Goal: Task Accomplishment & Management: Use online tool/utility

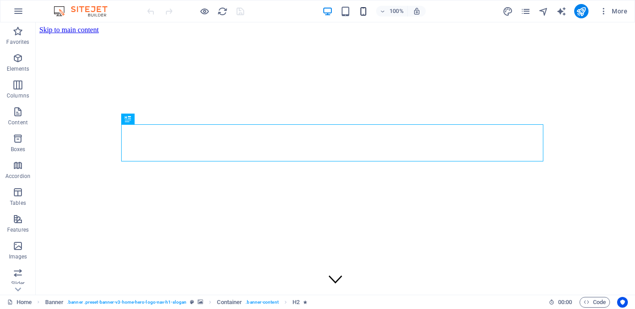
click at [364, 8] on icon "button" at bounding box center [363, 11] width 10 height 10
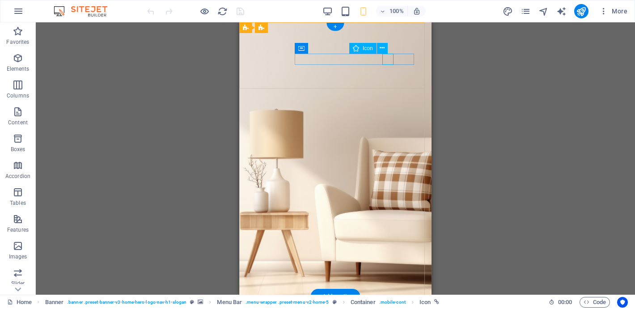
select select "xMidYMid"
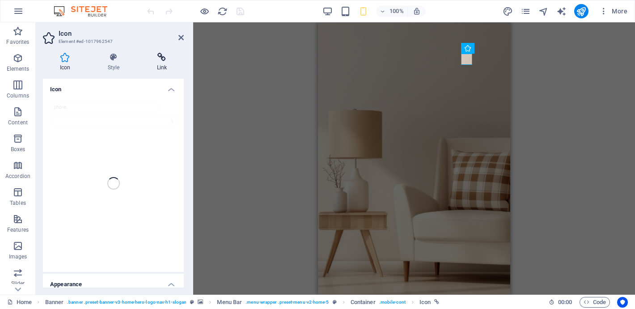
click at [160, 64] on h4 "Link" at bounding box center [162, 62] width 44 height 19
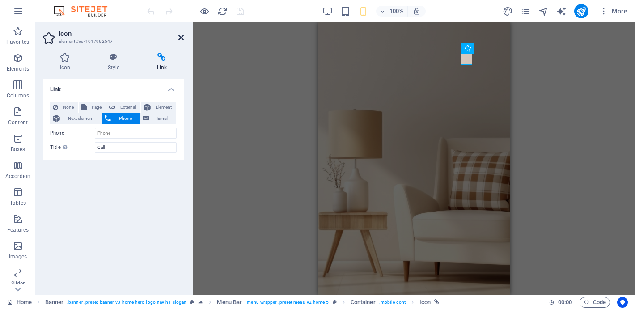
click at [180, 36] on icon at bounding box center [181, 37] width 5 height 7
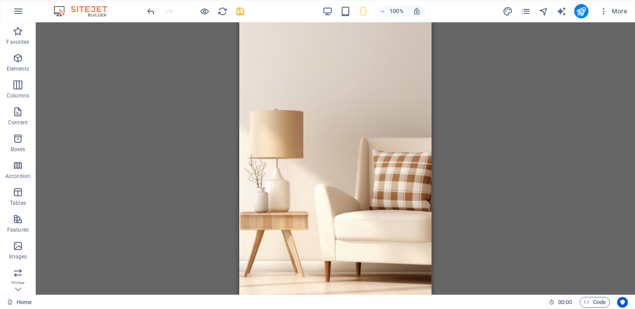
click at [478, 77] on div "H2 Banner Container Menu Banner Menu Bar Container Banner Logo Icon" at bounding box center [336, 158] width 600 height 272
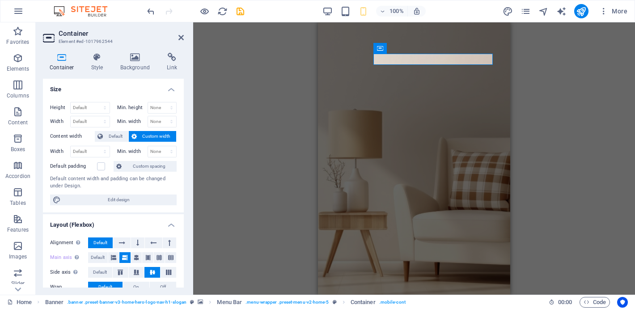
click at [283, 119] on div "H2 Banner Container Menu Banner Menu Bar Container Banner Logo Icon HTML" at bounding box center [414, 158] width 442 height 272
click at [560, 141] on div "H2 Banner Container Menu Banner Menu Bar Container Banner Logo Icon HTML Spacer…" at bounding box center [414, 158] width 442 height 272
click at [291, 98] on div "H2 Banner Container Menu Banner Menu Bar Container Banner Logo Icon HTML Spacer…" at bounding box center [414, 158] width 442 height 272
click at [290, 98] on div "H2 Banner Container Menu Banner Menu Bar Container Banner Logo Icon HTML Spacer…" at bounding box center [414, 158] width 442 height 272
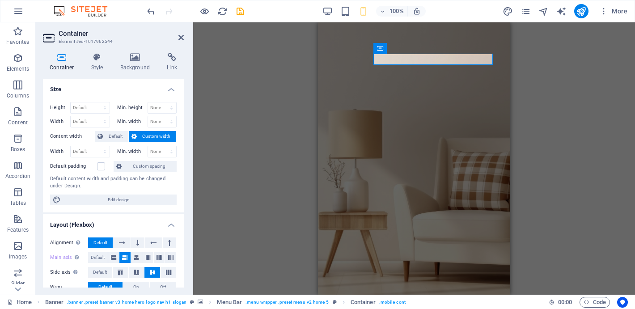
click at [526, 131] on div "H2 Banner Container Menu Banner Menu Bar Container Banner Logo Icon HTML Spacer…" at bounding box center [414, 158] width 442 height 272
click at [527, 131] on div "H2 Banner Container Menu Banner Menu Bar Container Banner Logo Icon HTML Spacer…" at bounding box center [414, 158] width 442 height 272
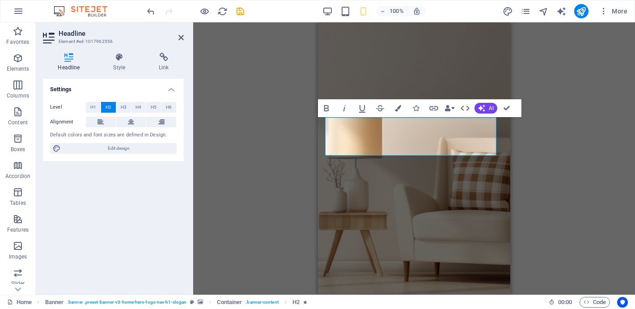
click at [266, 120] on div "H2 Banner Container Menu Banner Menu Bar Container Banner Logo Icon HTML Spacer…" at bounding box center [414, 158] width 442 height 272
click at [265, 120] on div "H2 Banner Container Menu Banner Menu Bar Container Banner Logo Icon HTML Spacer…" at bounding box center [414, 158] width 442 height 272
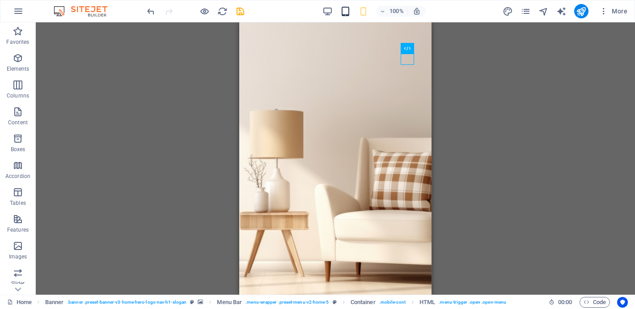
click at [347, 16] on icon "button" at bounding box center [346, 11] width 10 height 10
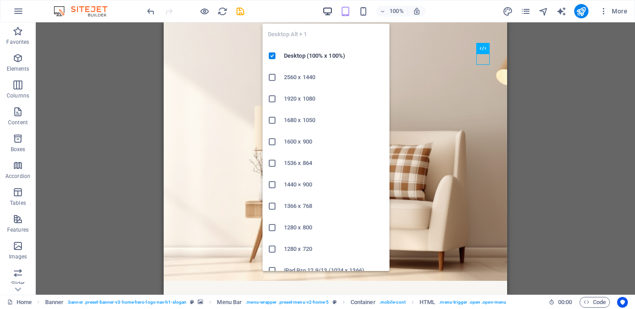
click at [325, 11] on icon "button" at bounding box center [328, 11] width 10 height 10
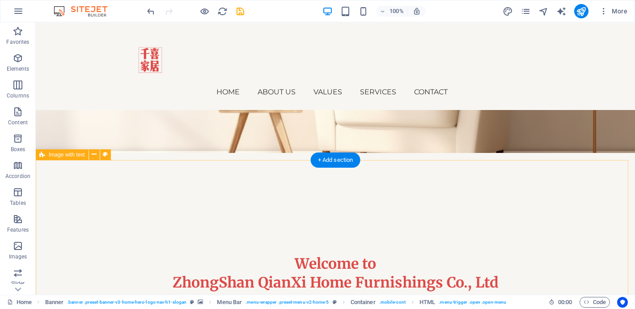
scroll to position [115, 0]
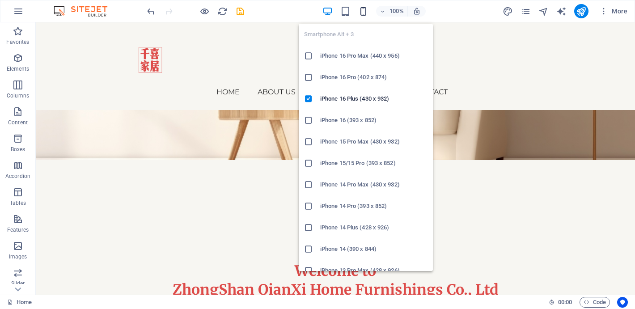
click at [363, 7] on icon "button" at bounding box center [363, 11] width 10 height 10
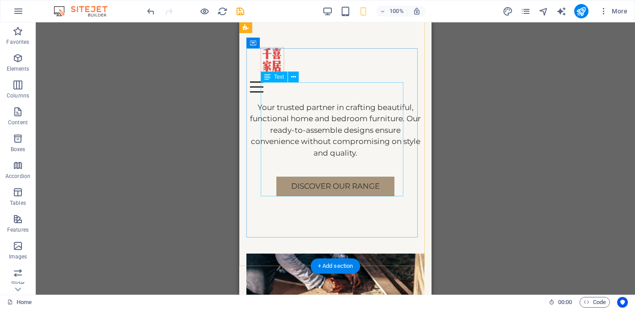
scroll to position [357, 0]
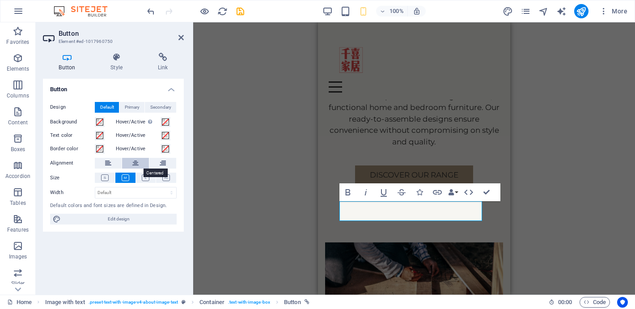
click at [137, 166] on icon at bounding box center [135, 163] width 6 height 11
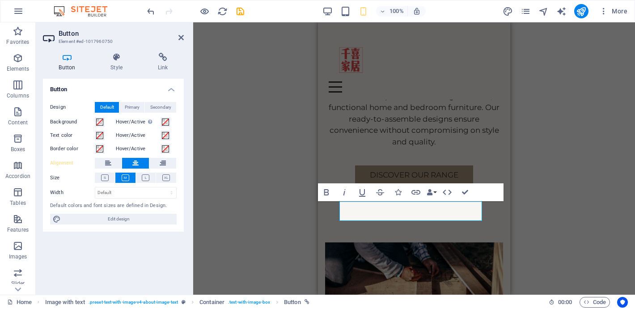
click at [584, 150] on div "H2 Banner Banner Container Menu Menu Bar Container Banner Logo Icon Container H…" at bounding box center [414, 158] width 442 height 272
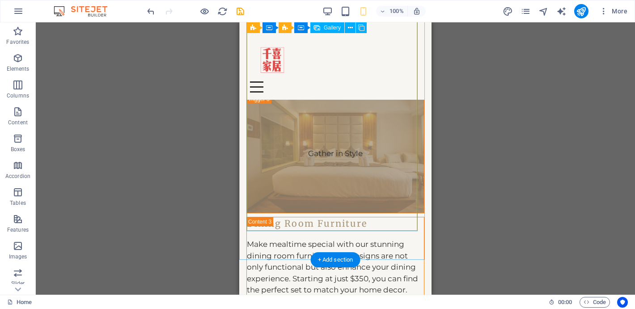
scroll to position [3278, 0]
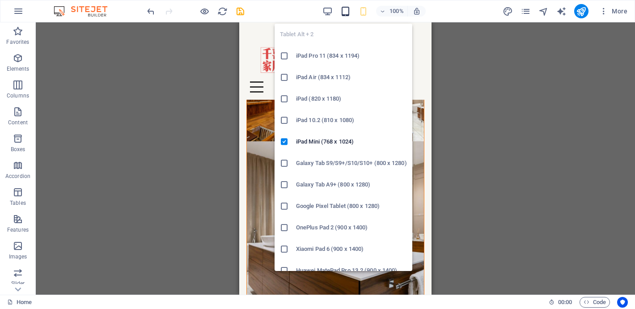
click at [349, 10] on icon "button" at bounding box center [346, 11] width 10 height 10
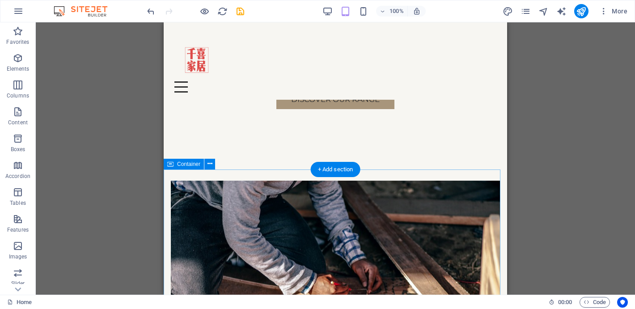
scroll to position [400, 0]
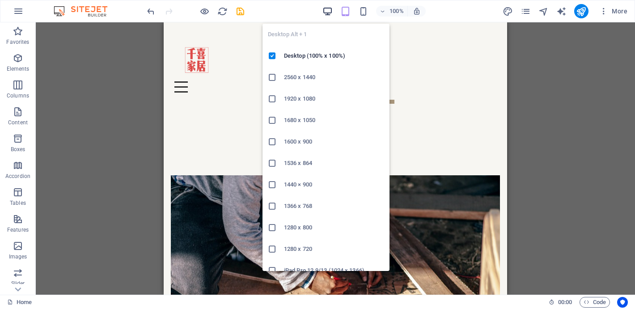
click at [327, 10] on icon "button" at bounding box center [328, 11] width 10 height 10
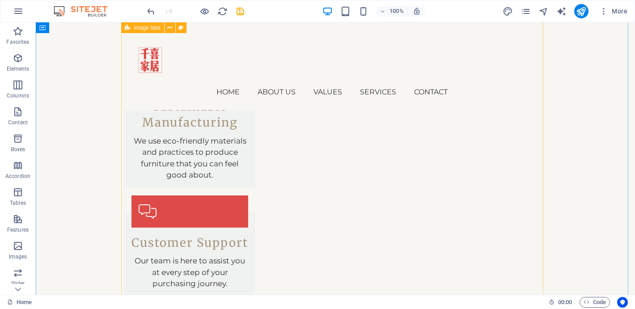
scroll to position [2175, 0]
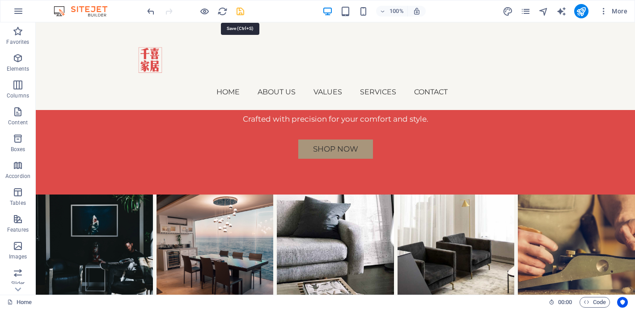
click at [243, 9] on icon "save" at bounding box center [240, 11] width 10 height 10
checkbox input "false"
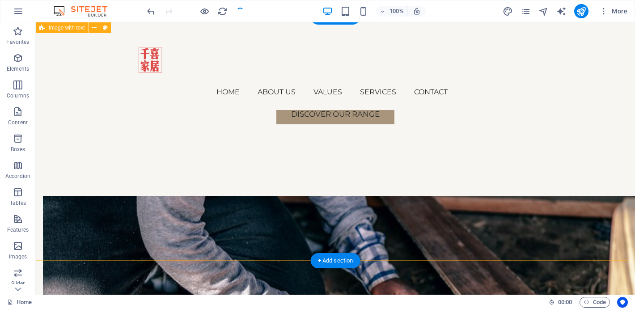
scroll to position [259, 0]
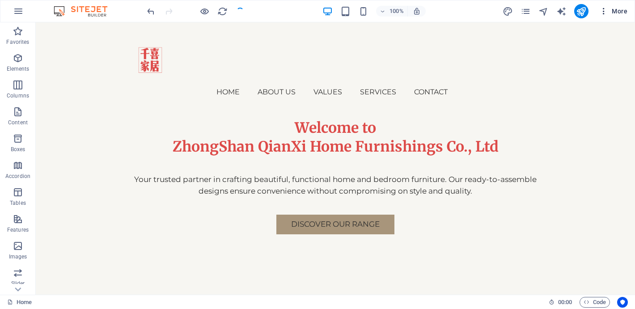
click at [618, 14] on span "More" at bounding box center [614, 11] width 28 height 9
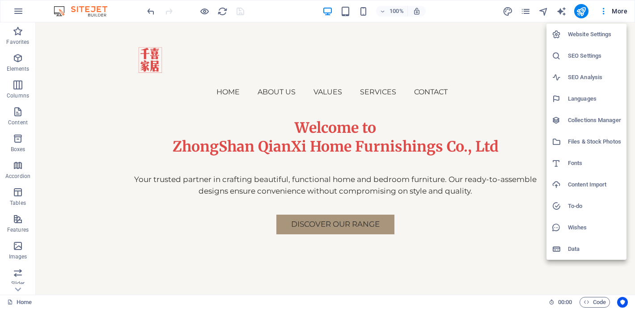
click at [596, 33] on h6 "Website Settings" at bounding box center [594, 34] width 53 height 11
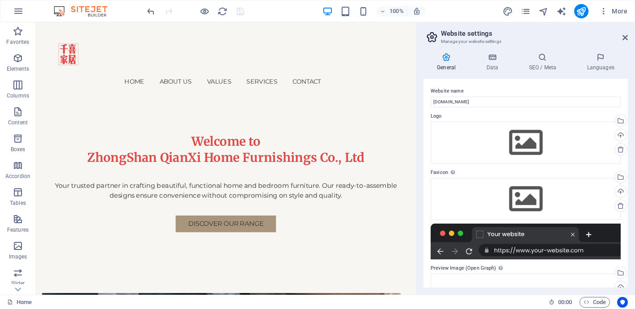
scroll to position [294, 0]
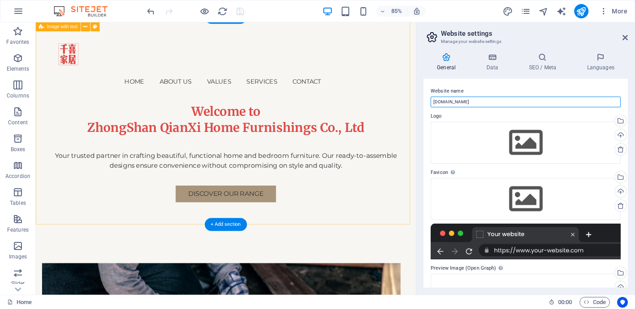
drag, startPoint x: 507, startPoint y: 123, endPoint x: 461, endPoint y: 115, distance: 46.0
drag, startPoint x: 506, startPoint y: 126, endPoint x: 459, endPoint y: 118, distance: 48.1
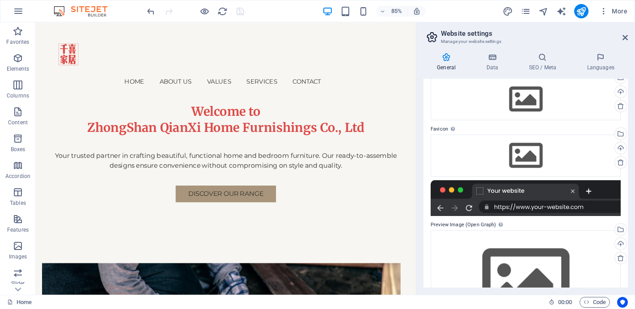
scroll to position [0, 0]
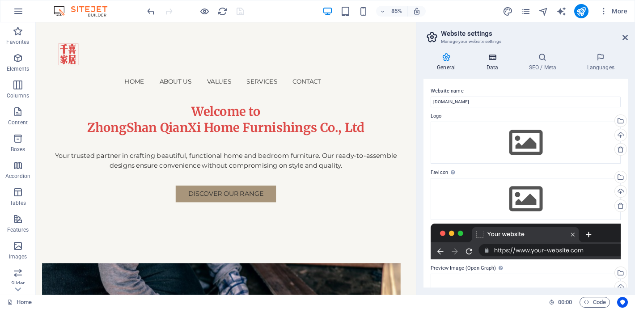
click at [495, 56] on icon at bounding box center [492, 57] width 39 height 9
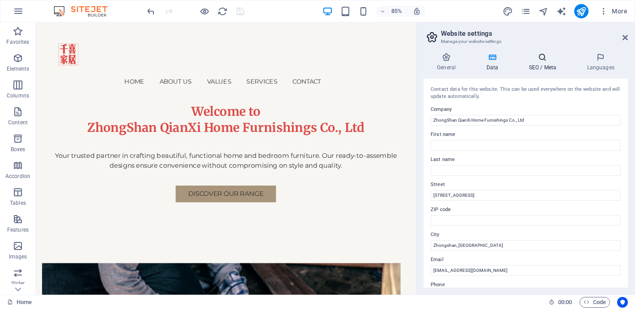
click at [544, 60] on icon at bounding box center [542, 57] width 55 height 9
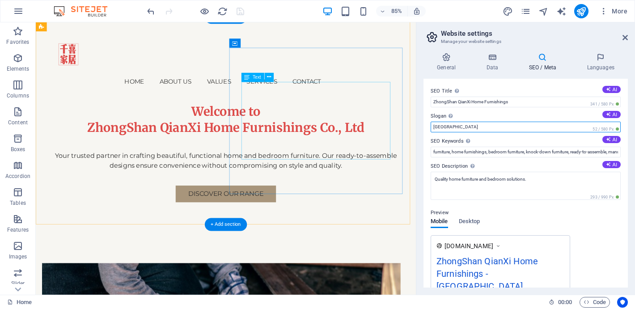
drag, startPoint x: 541, startPoint y: 148, endPoint x: 446, endPoint y: 144, distance: 94.9
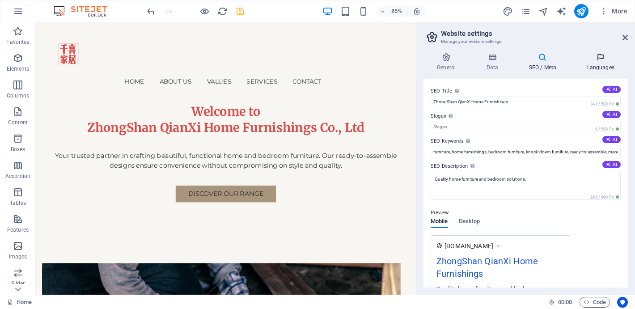
click at [602, 63] on h4 "Languages" at bounding box center [601, 62] width 55 height 19
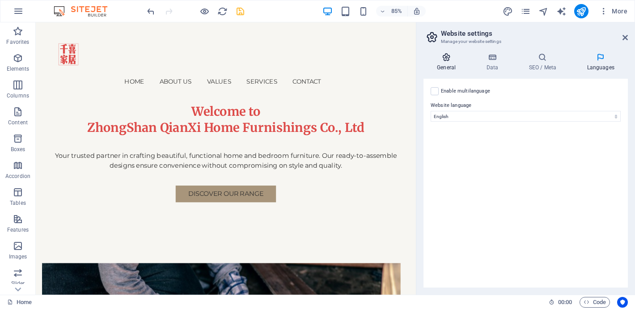
click at [444, 68] on h4 "General" at bounding box center [448, 62] width 49 height 19
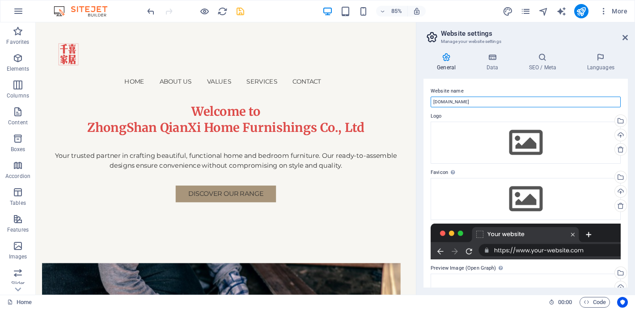
click at [488, 103] on input "zsqxhome.com" at bounding box center [526, 102] width 190 height 11
drag, startPoint x: 512, startPoint y: 124, endPoint x: 472, endPoint y: 116, distance: 41.1
type input "Zhongshan QianXi Home Furnishings"
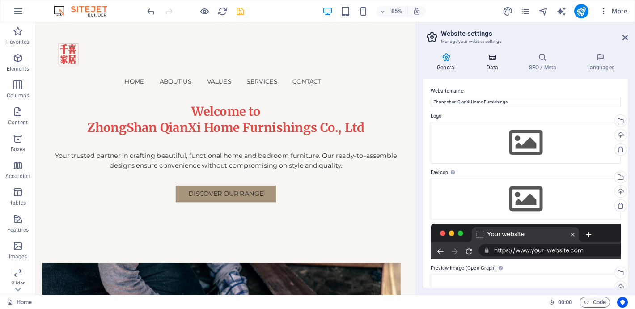
click at [494, 61] on icon at bounding box center [492, 57] width 39 height 9
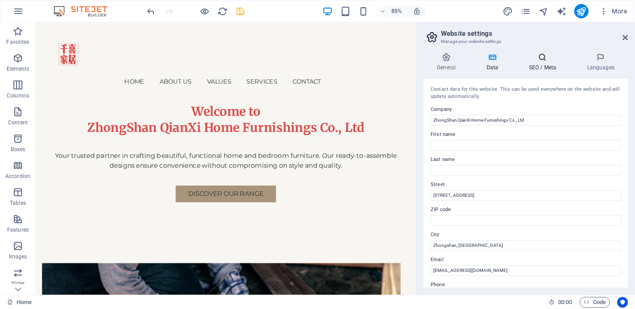
click at [537, 67] on h4 "SEO / Meta" at bounding box center [544, 62] width 58 height 19
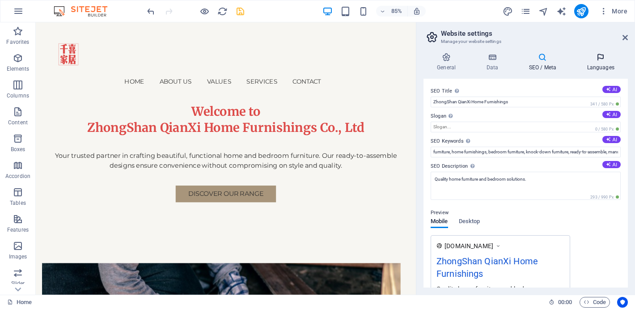
click at [579, 68] on h4 "Languages" at bounding box center [601, 62] width 55 height 19
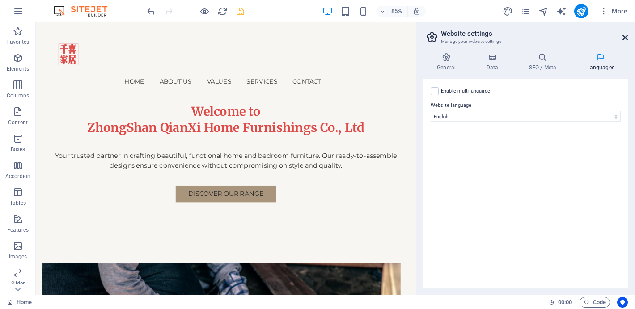
click at [623, 37] on icon at bounding box center [625, 37] width 5 height 7
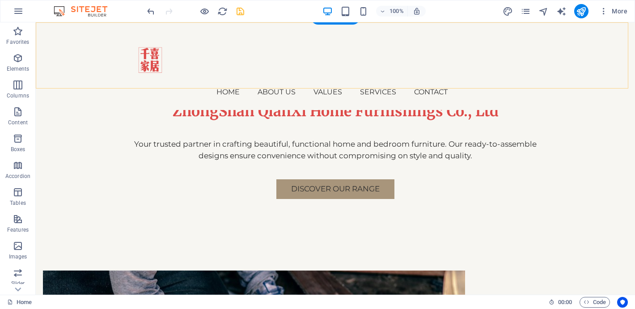
scroll to position [259, 0]
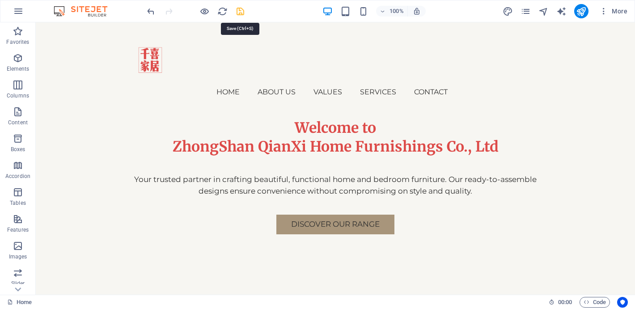
click at [242, 8] on icon "save" at bounding box center [240, 11] width 10 height 10
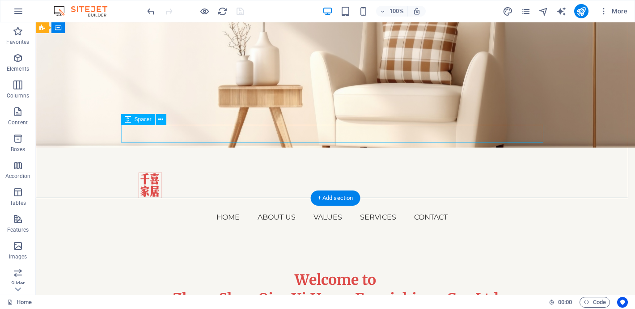
scroll to position [0, 0]
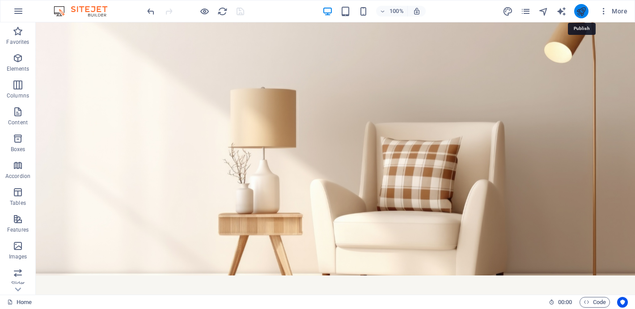
click at [586, 11] on icon "publish" at bounding box center [581, 11] width 10 height 10
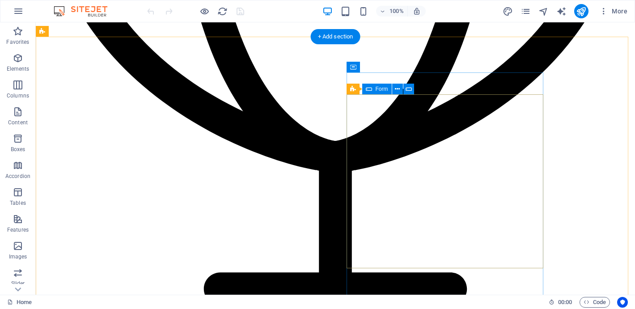
scroll to position [2297, 0]
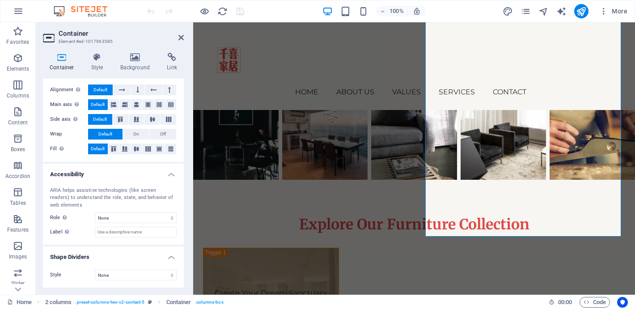
scroll to position [0, 0]
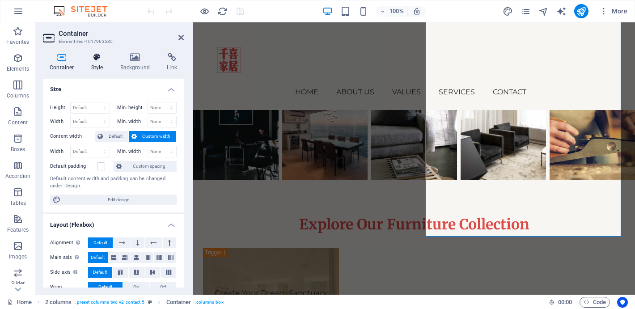
click at [97, 61] on icon at bounding box center [98, 57] width 26 height 9
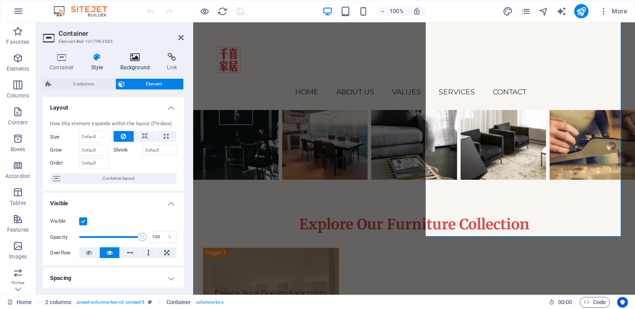
click at [136, 58] on icon at bounding box center [135, 57] width 43 height 9
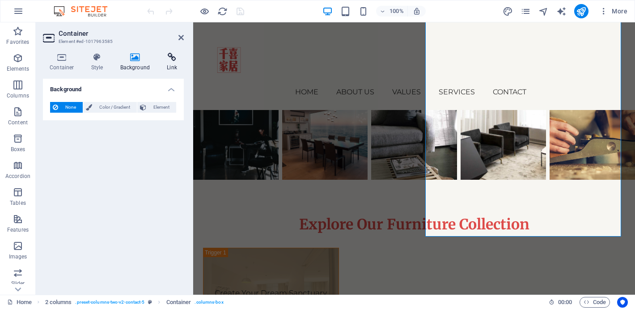
click at [170, 60] on icon at bounding box center [172, 57] width 24 height 9
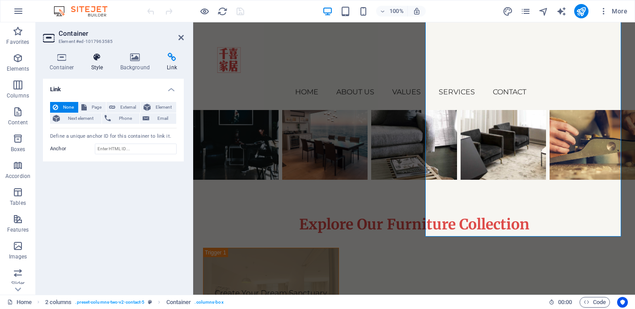
click at [88, 63] on h4 "Style" at bounding box center [99, 62] width 29 height 19
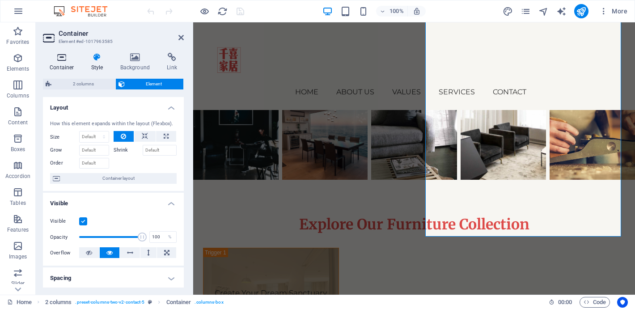
click at [68, 62] on h4 "Container" at bounding box center [64, 62] width 42 height 19
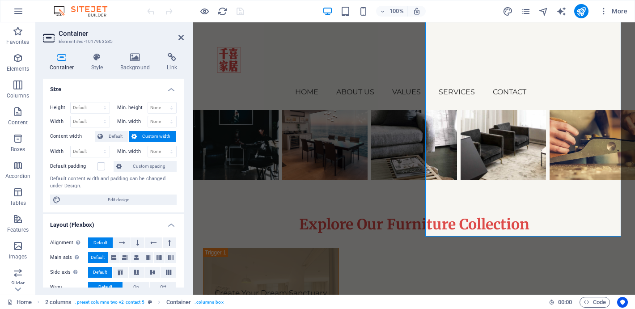
scroll to position [153, 0]
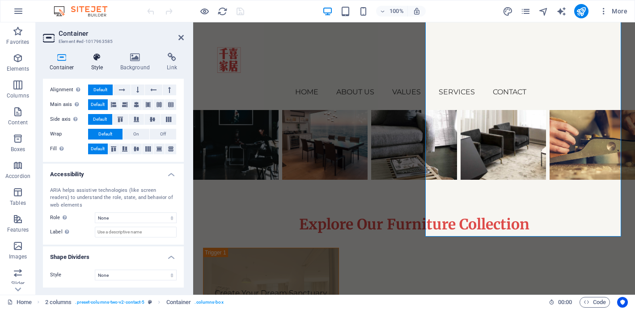
click at [100, 68] on h4 "Style" at bounding box center [99, 62] width 29 height 19
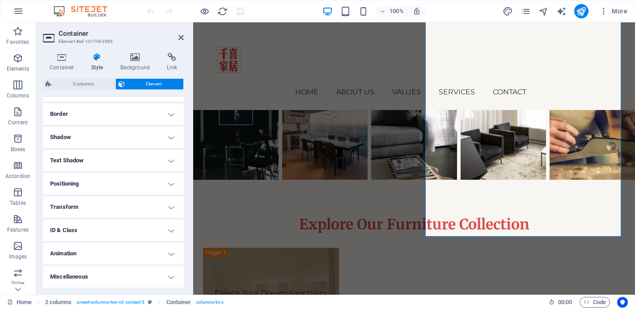
scroll to position [0, 0]
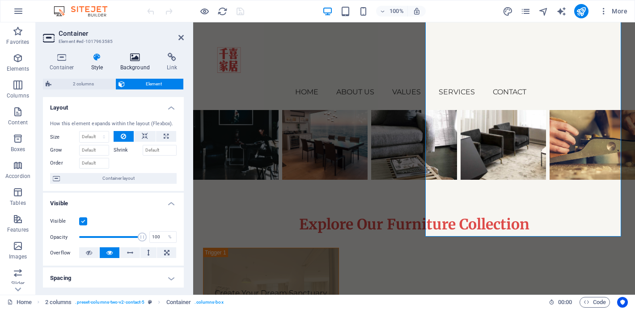
click at [137, 59] on icon at bounding box center [135, 57] width 43 height 9
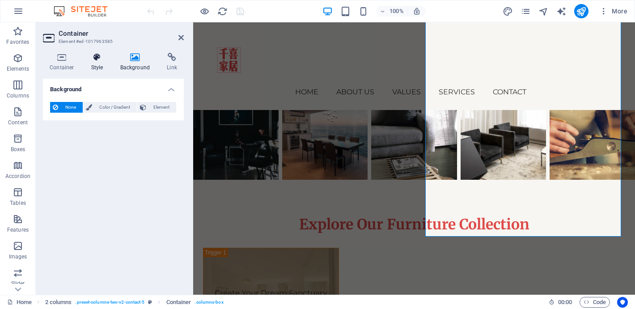
click at [94, 62] on h4 "Style" at bounding box center [99, 62] width 29 height 19
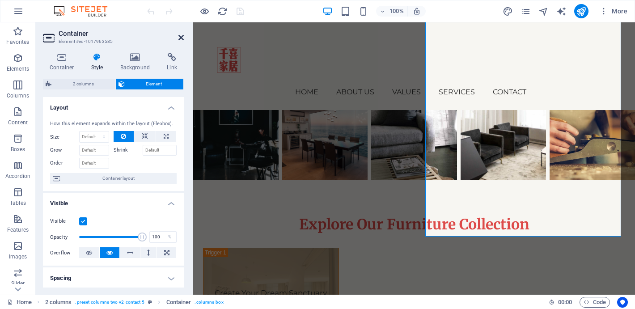
click at [179, 39] on icon at bounding box center [181, 37] width 5 height 7
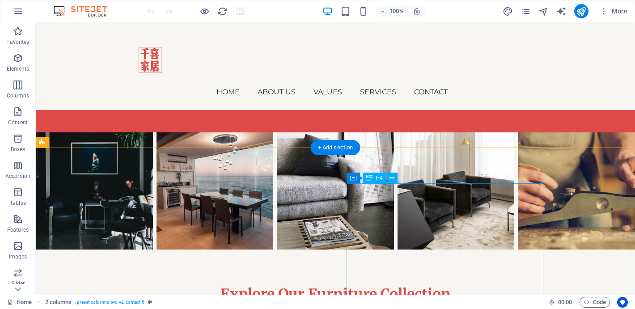
scroll to position [2268, 0]
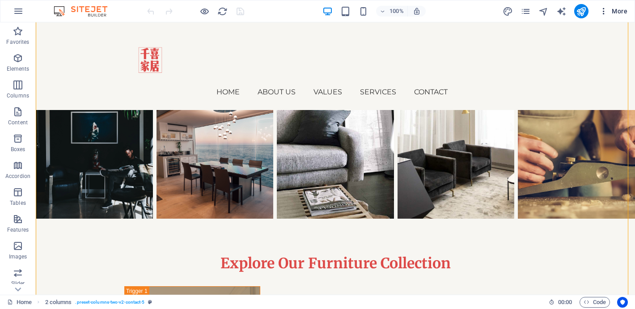
click at [605, 12] on icon "button" at bounding box center [604, 11] width 9 height 9
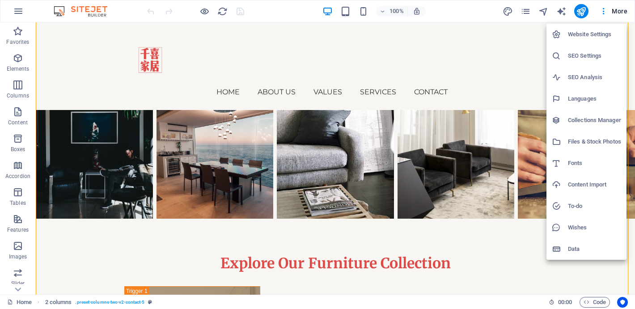
click at [475, 264] on div at bounding box center [317, 154] width 635 height 309
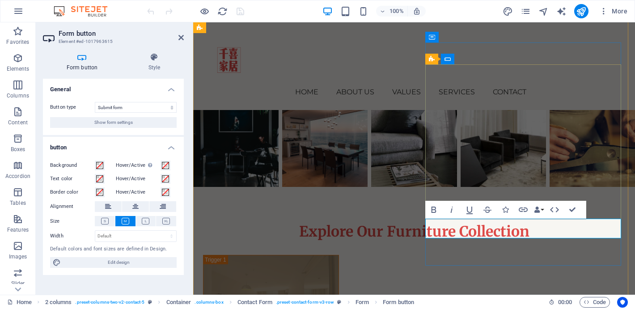
scroll to position [2246, 0]
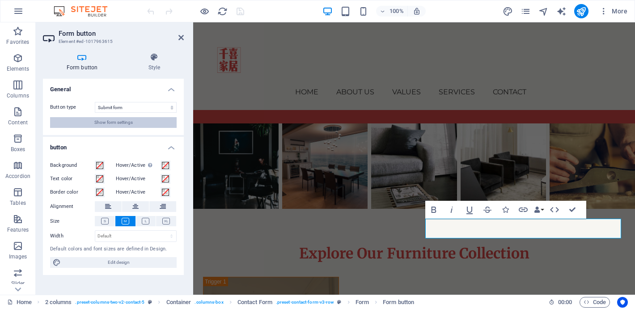
click at [151, 121] on button "Show form settings" at bounding box center [113, 122] width 127 height 11
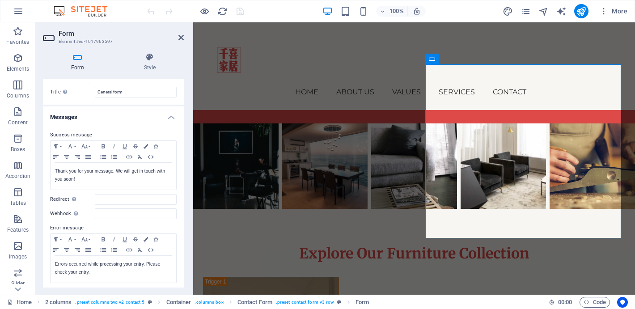
scroll to position [0, 0]
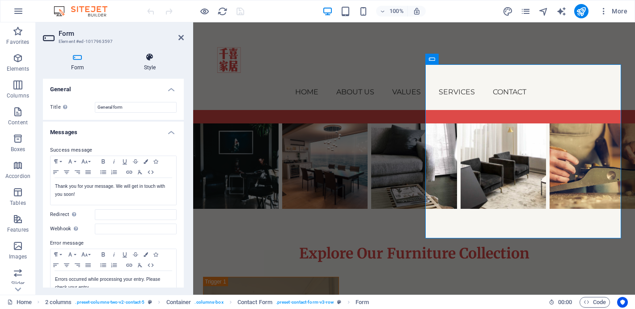
click at [153, 69] on h4 "Style" at bounding box center [150, 62] width 68 height 19
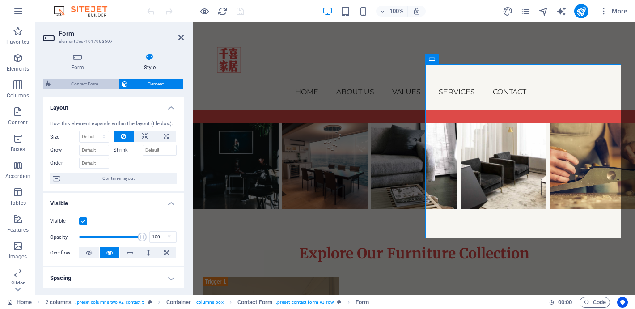
click at [94, 87] on span "Contact Form" at bounding box center [85, 84] width 62 height 11
select select "rem"
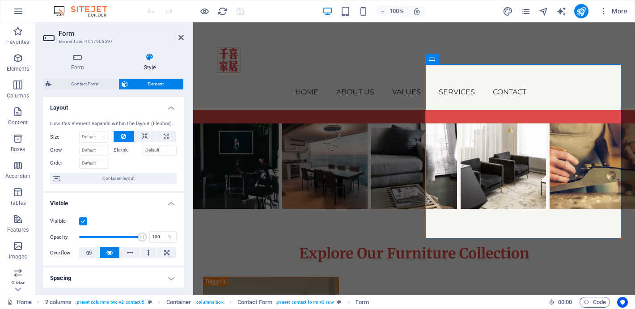
select select "rem"
select select "px"
select select "preset-contact-form-v3-row"
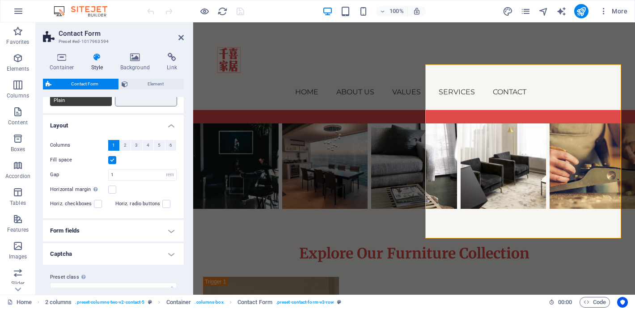
scroll to position [149, 0]
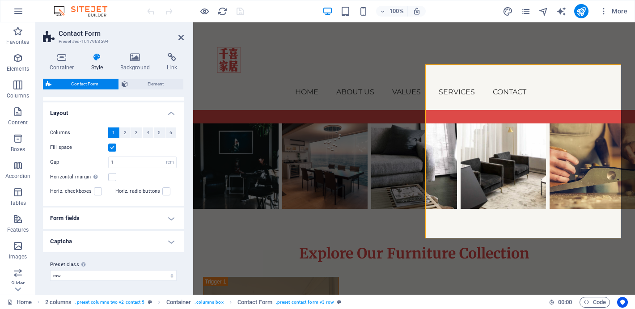
click at [129, 221] on h4 "Form fields" at bounding box center [113, 218] width 141 height 21
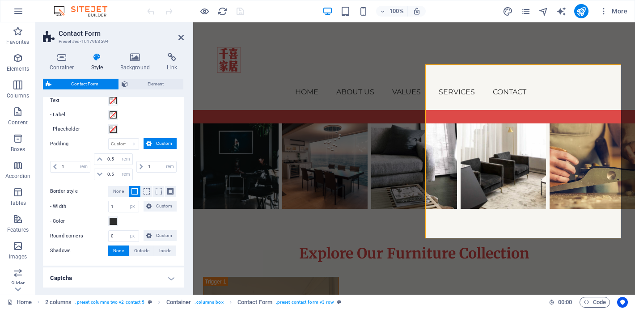
scroll to position [370, 0]
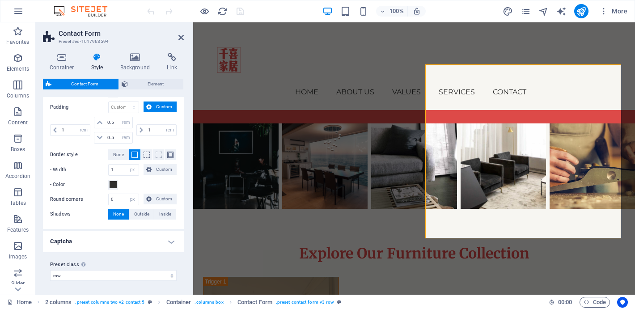
click at [123, 243] on h4 "Captcha" at bounding box center [113, 241] width 141 height 21
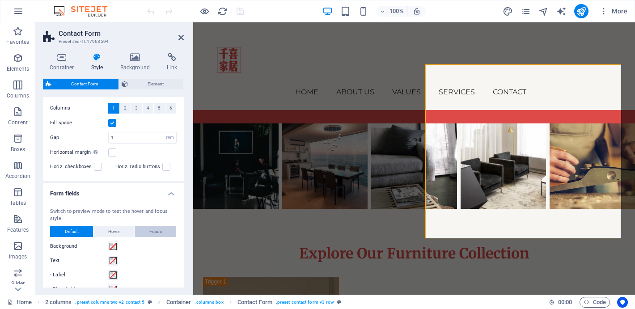
scroll to position [0, 0]
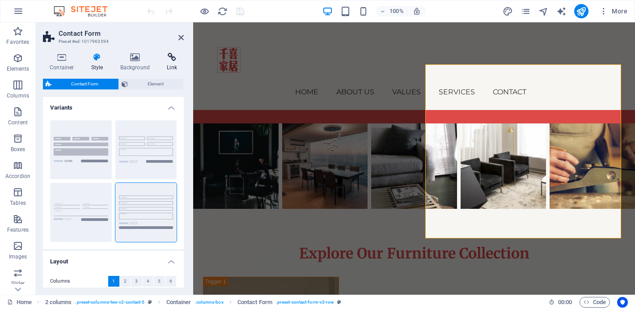
click at [166, 62] on h4 "Link" at bounding box center [172, 62] width 24 height 19
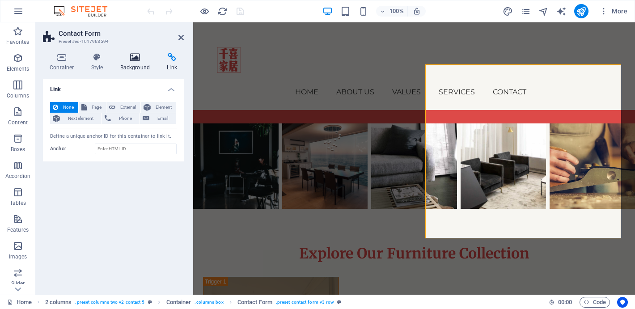
click at [141, 60] on icon at bounding box center [135, 57] width 43 height 9
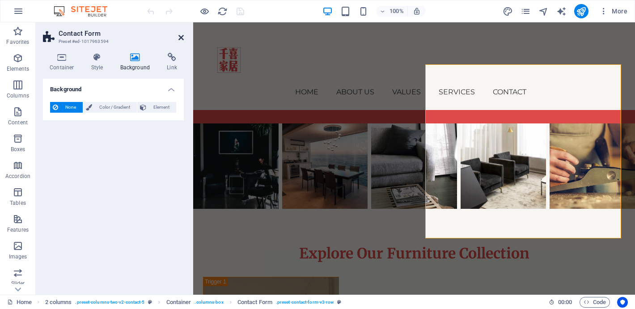
click at [181, 37] on icon at bounding box center [181, 37] width 5 height 7
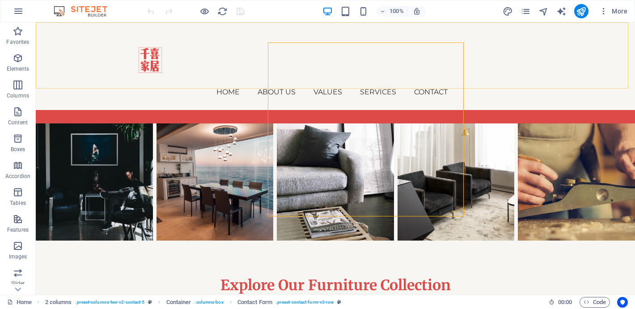
scroll to position [2268, 0]
